Goal: Information Seeking & Learning: Learn about a topic

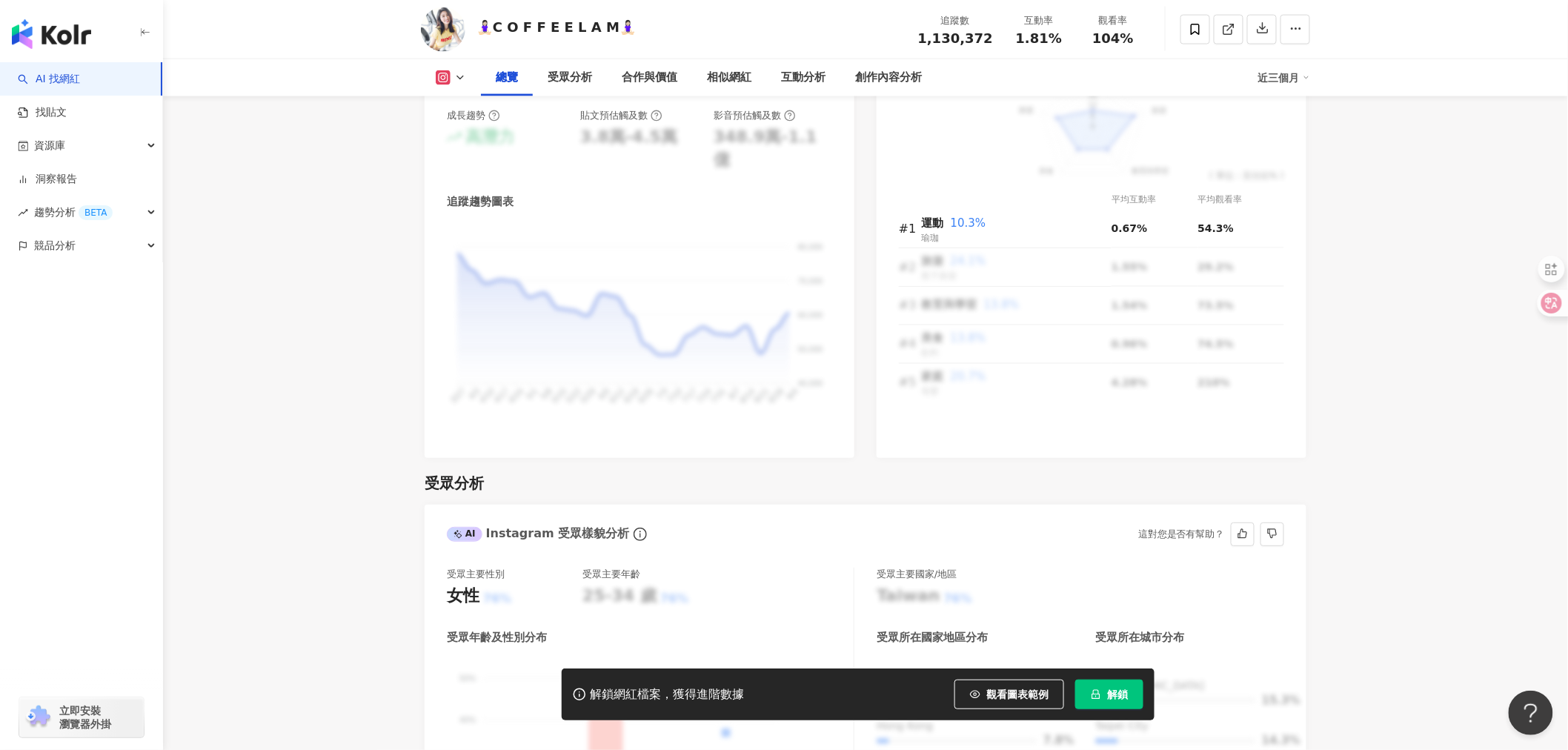
scroll to position [823, 0]
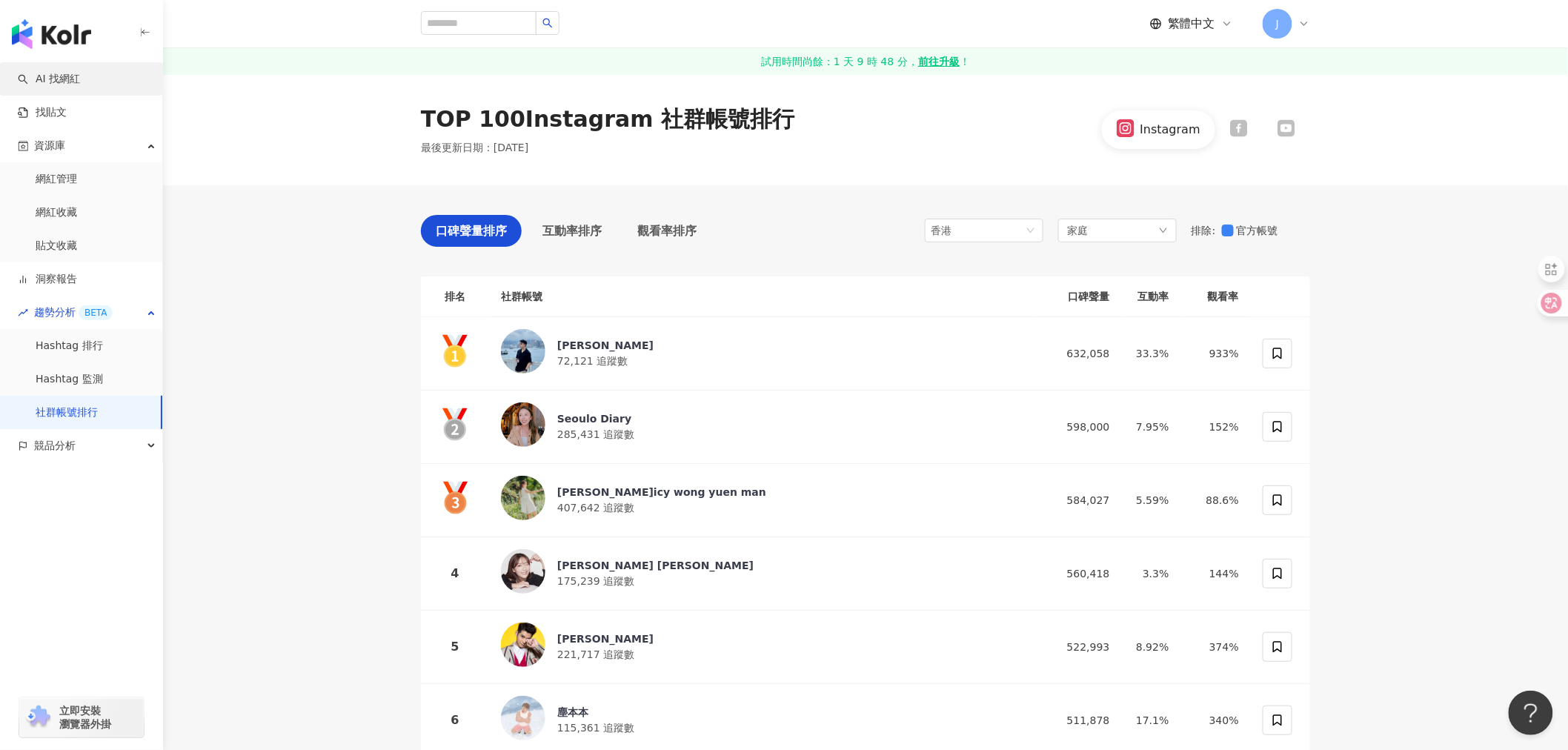
click at [76, 78] on link "AI 找網紅" at bounding box center [48, 79] width 63 height 15
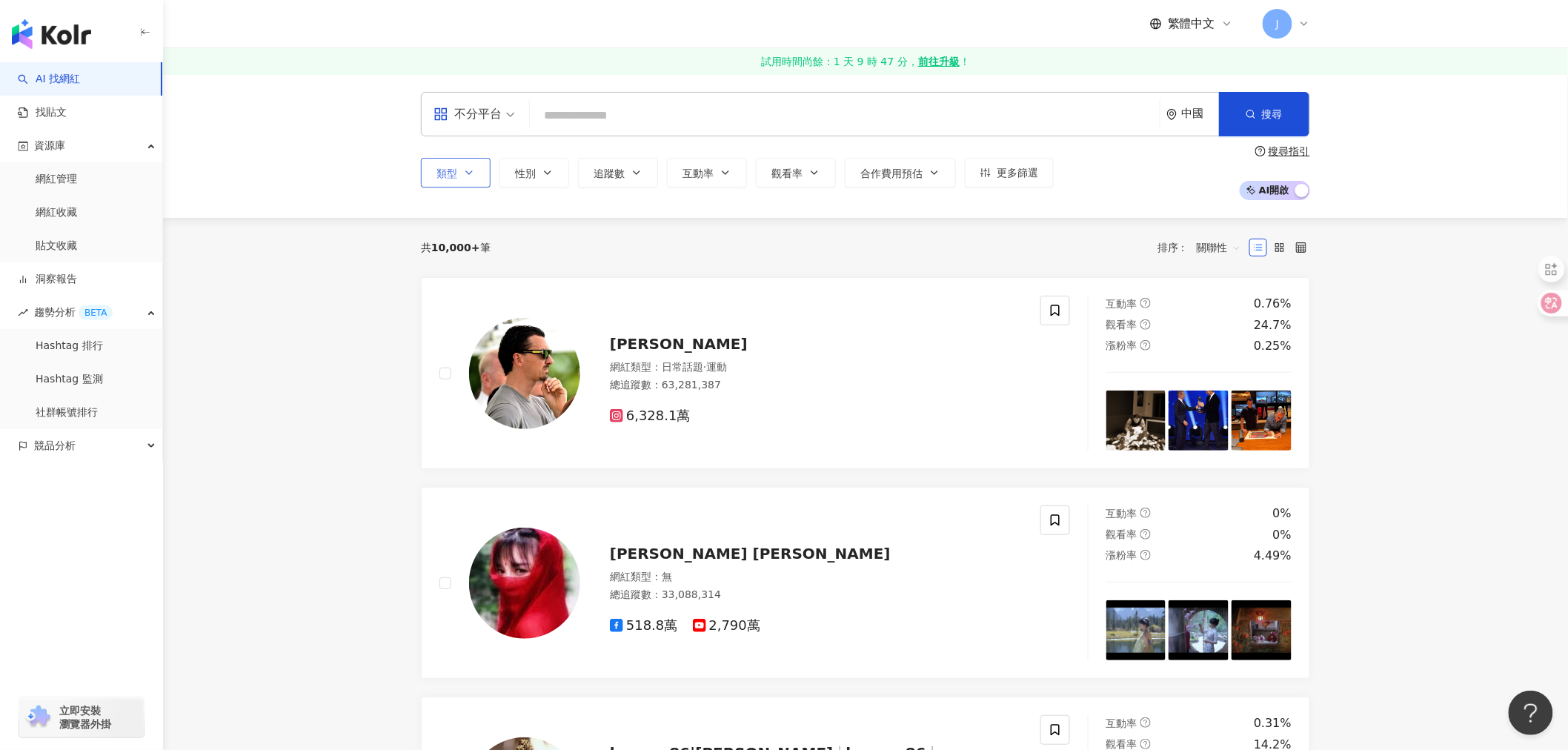
click at [470, 179] on button "類型" at bounding box center [456, 173] width 70 height 30
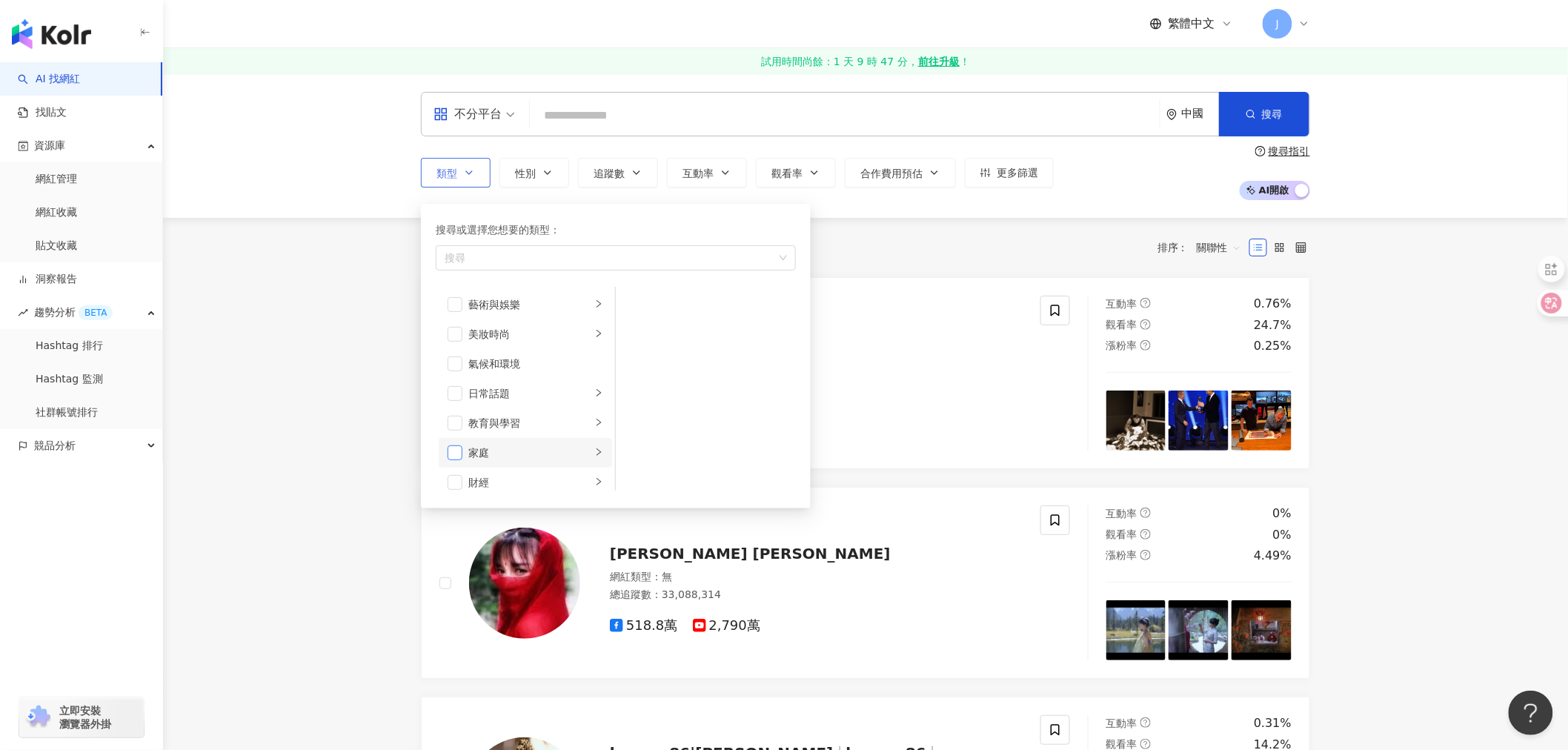
click at [457, 457] on span "button" at bounding box center [455, 453] width 15 height 15
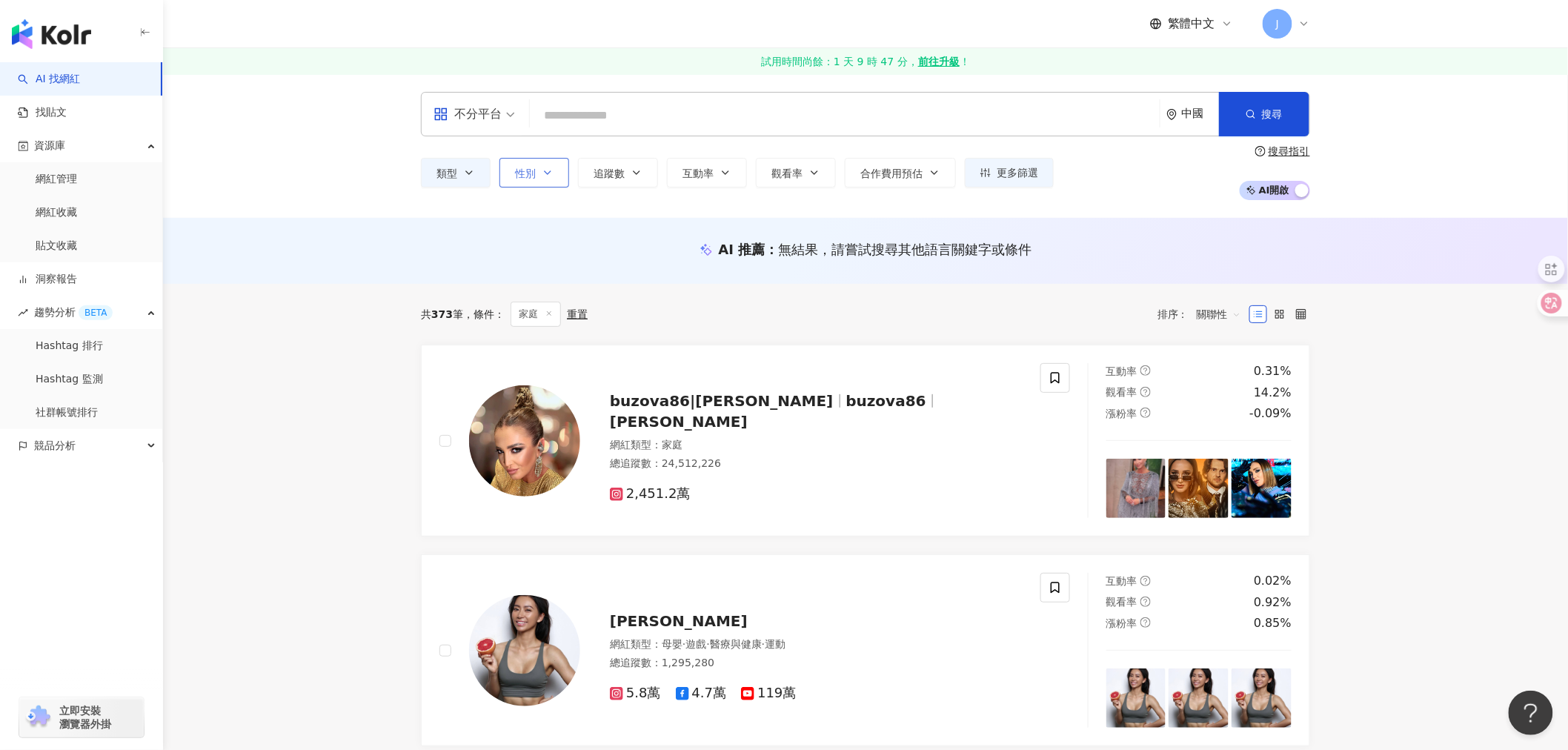
click at [516, 164] on button "性別" at bounding box center [535, 173] width 70 height 30
click at [522, 177] on span "性別" at bounding box center [525, 174] width 21 height 12
click at [605, 175] on span "追蹤數" at bounding box center [609, 174] width 31 height 12
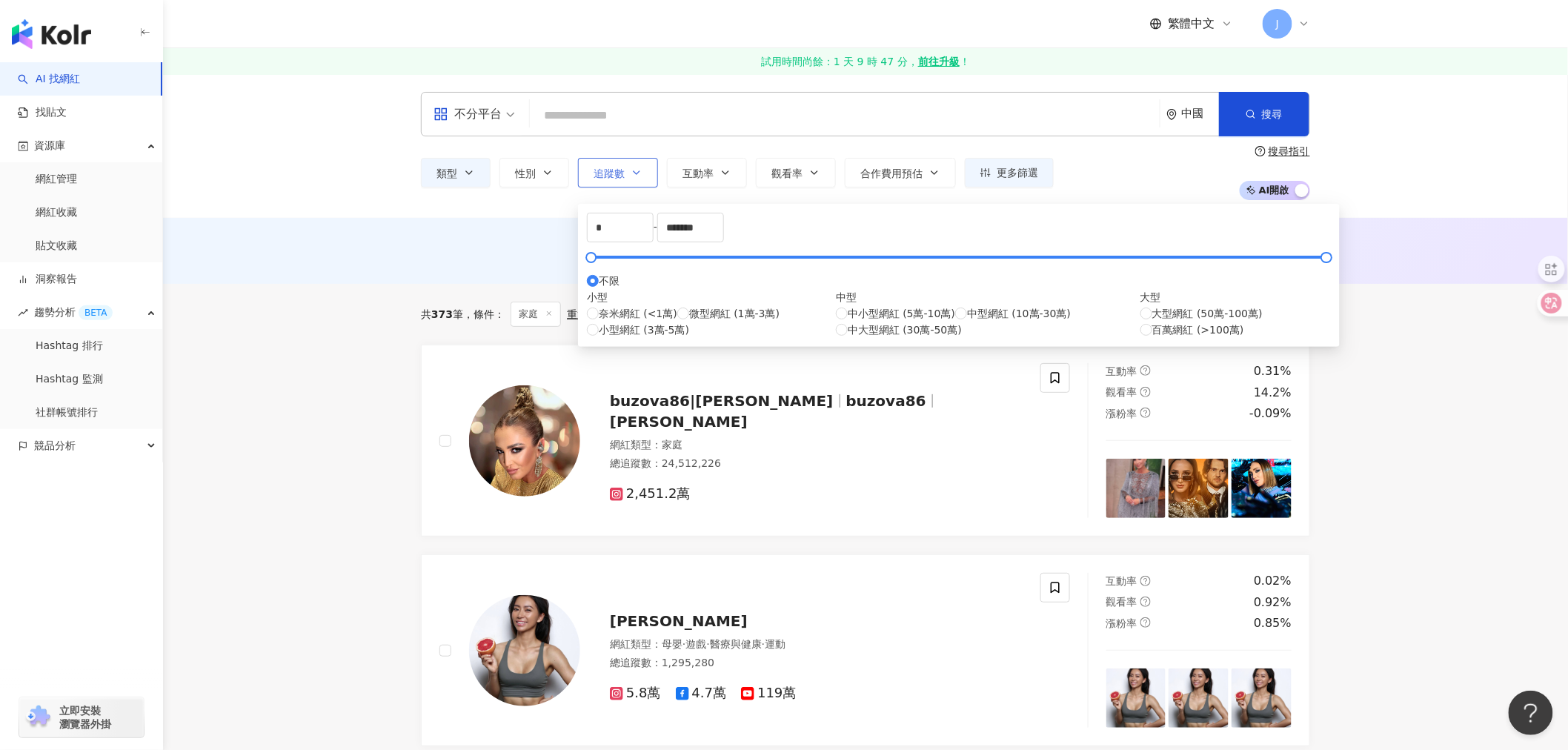
click at [605, 175] on span "追蹤數" at bounding box center [609, 174] width 31 height 12
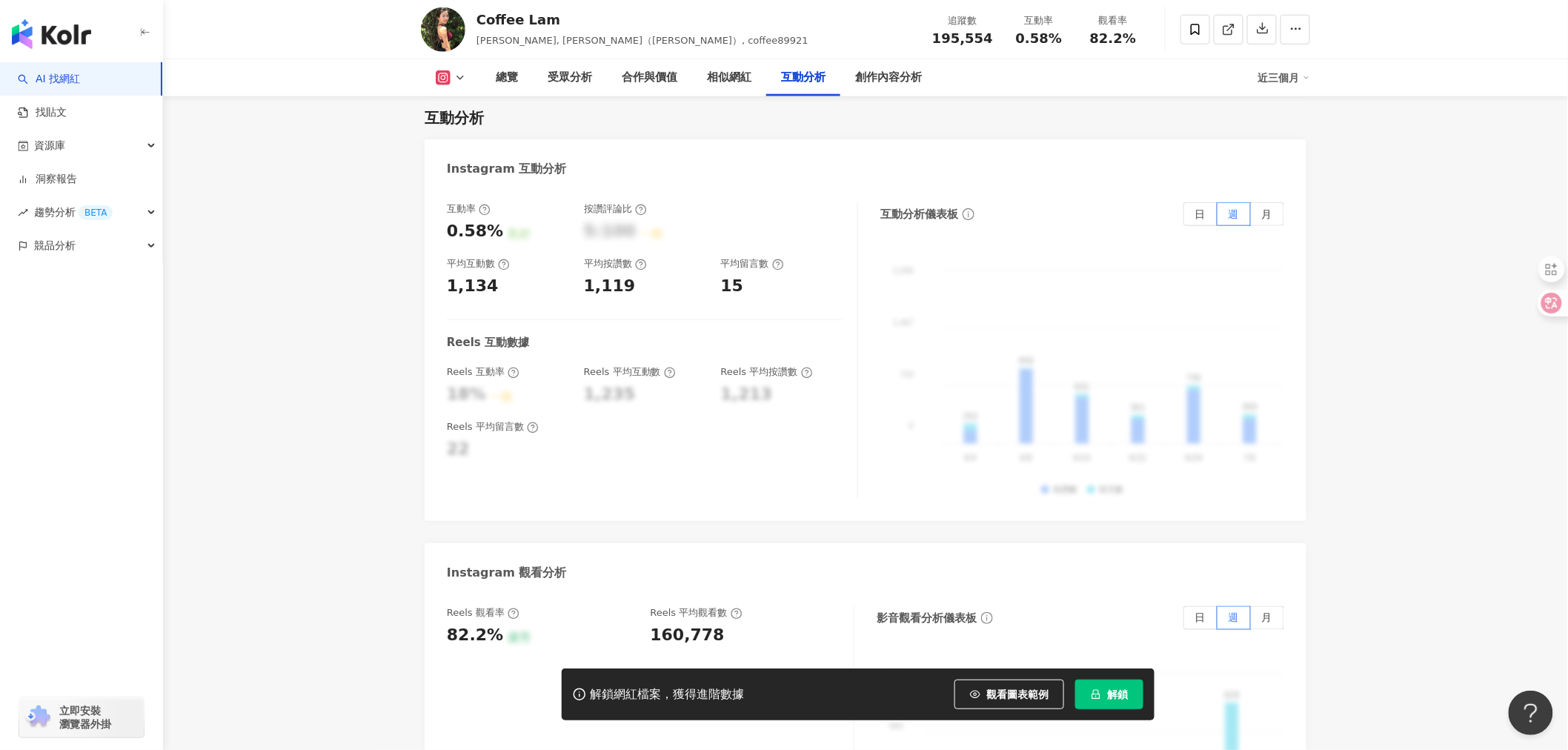
scroll to position [2966, 0]
